Goal: Communication & Community: Answer question/provide support

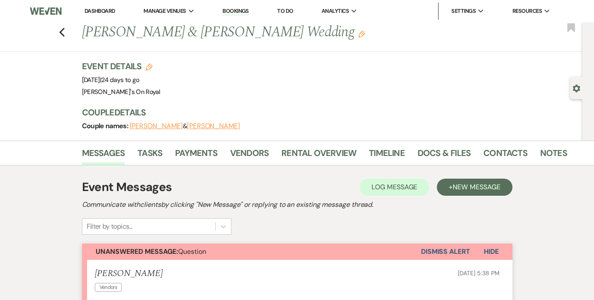
scroll to position [138, 0]
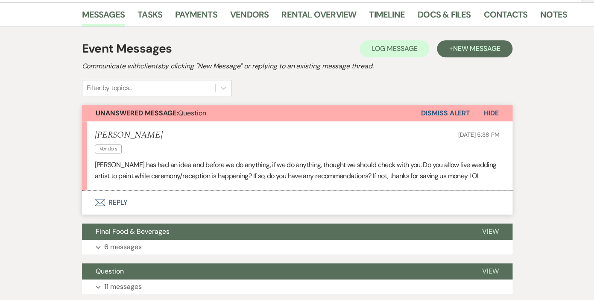
click at [117, 202] on button "Envelope Reply" at bounding box center [297, 202] width 430 height 24
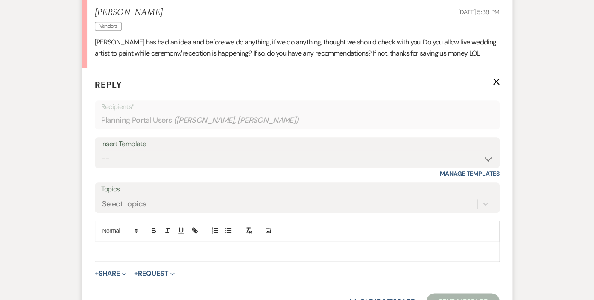
scroll to position [298, 0]
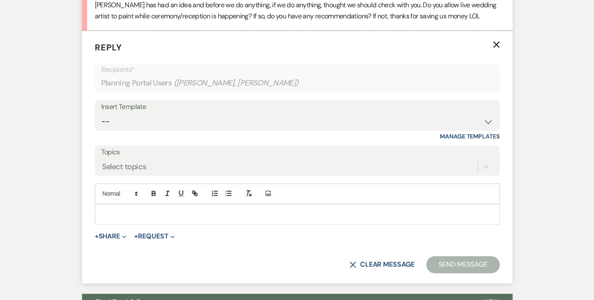
click at [136, 212] on p at bounding box center [297, 213] width 391 height 9
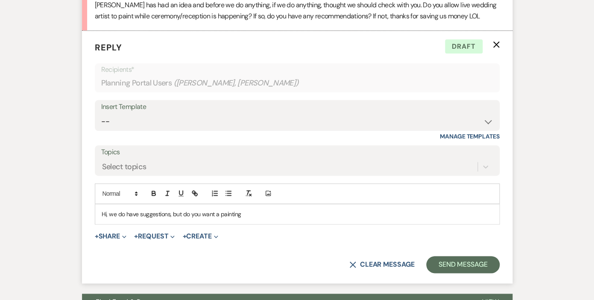
drag, startPoint x: 243, startPoint y: 215, endPoint x: 171, endPoint y: 210, distance: 71.9
click at [171, 210] on p "Hi, we do have suggestions, but do you want a painting" at bounding box center [297, 213] width 391 height 9
drag, startPoint x: 219, startPoint y: 214, endPoint x: 193, endPoint y: 214, distance: 26.0
click at [193, 214] on p "Hi, we do have suggestions. You can definietly" at bounding box center [297, 213] width 391 height 9
click at [201, 213] on p "Hi, we do have suggestions. You can def add one on, I'm sure." at bounding box center [297, 213] width 391 height 9
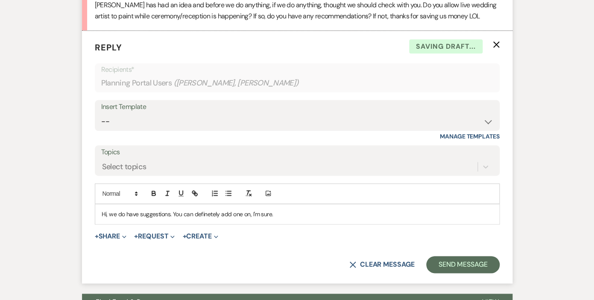
click at [276, 214] on p "Hi, we do have suggestions. You can definetely add one on, I'm sure." at bounding box center [297, 213] width 391 height 9
click at [213, 213] on p "Hi, we do have suggestions. You can definetely add one on, I'm sure." at bounding box center [297, 213] width 391 height 9
drag, startPoint x: 275, startPoint y: 213, endPoint x: 249, endPoint y: 213, distance: 26.9
click at [249, 213] on p "Hi, we do have suggestions. You can definitely add one on, I'm sure." at bounding box center [297, 213] width 391 height 9
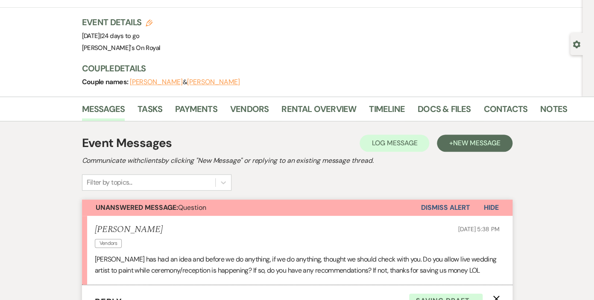
scroll to position [0, 0]
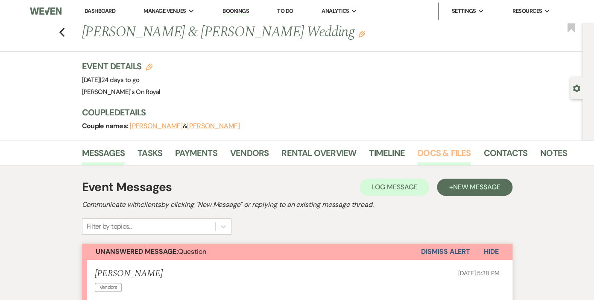
click at [450, 150] on link "Docs & Files" at bounding box center [444, 155] width 53 height 19
